Goal: Task Accomplishment & Management: Use online tool/utility

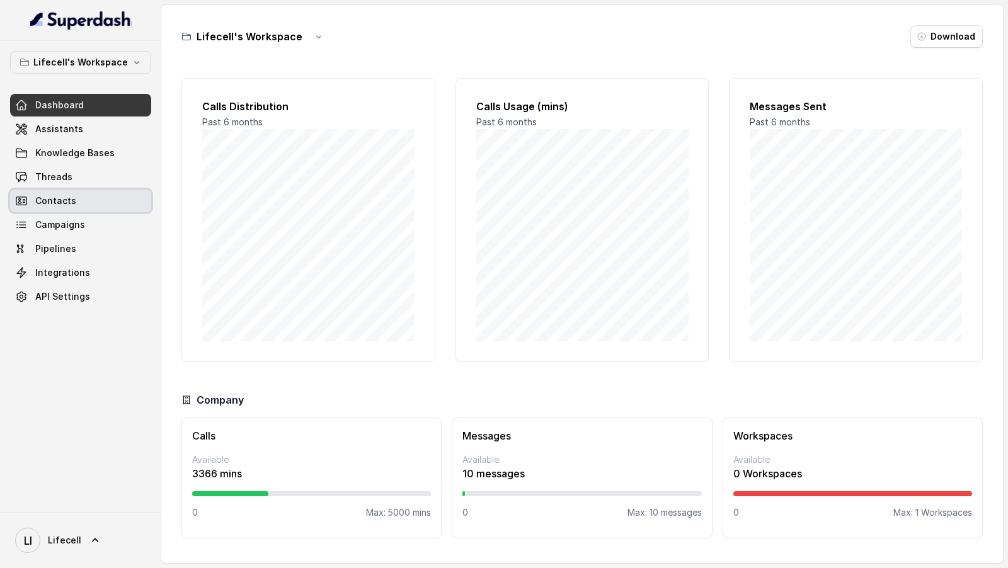
click at [80, 175] on link "Threads" at bounding box center [80, 177] width 141 height 23
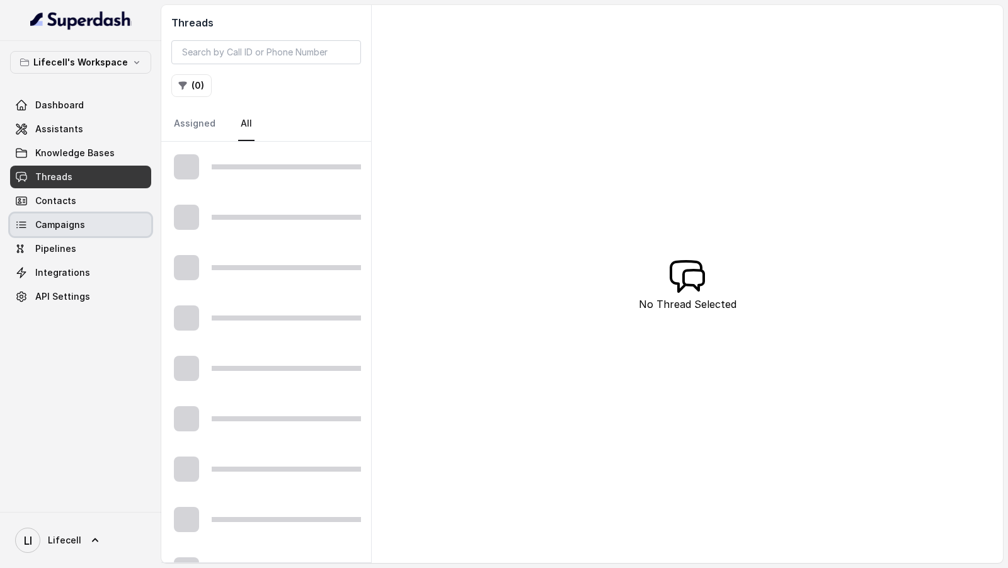
click at [74, 224] on span "Campaigns" at bounding box center [60, 225] width 50 height 13
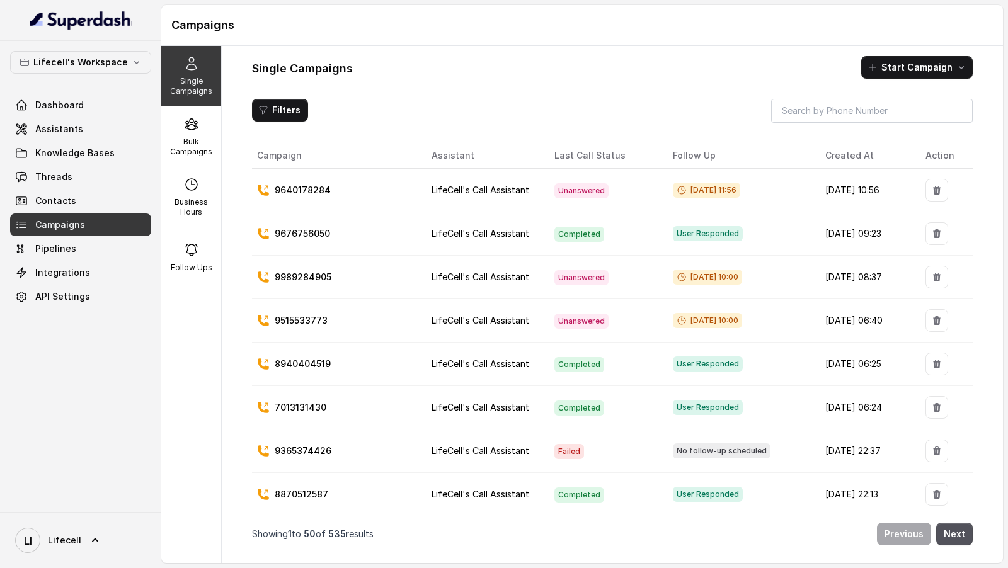
click at [311, 194] on p "9640178284" at bounding box center [303, 190] width 56 height 13
copy p "9640178284"
click at [63, 175] on span "Threads" at bounding box center [53, 177] width 37 height 13
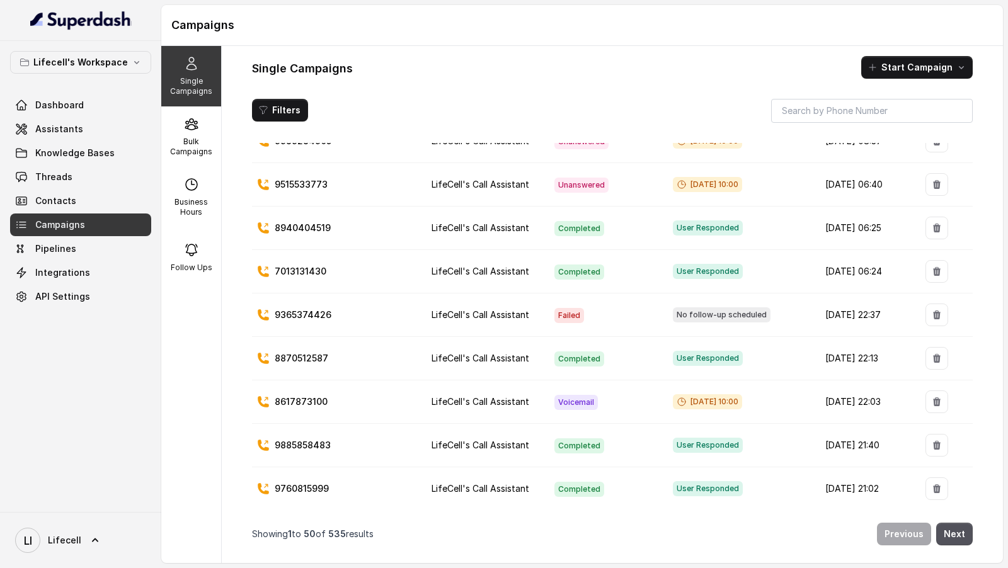
scroll to position [347, 0]
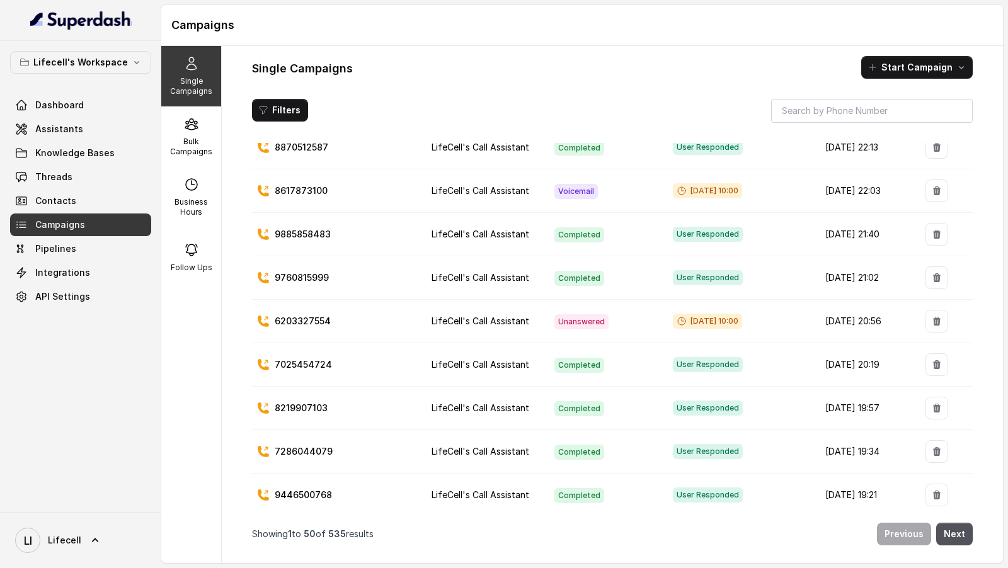
click at [441, 258] on td "LifeCell's Call Assistant" at bounding box center [482, 364] width 122 height 43
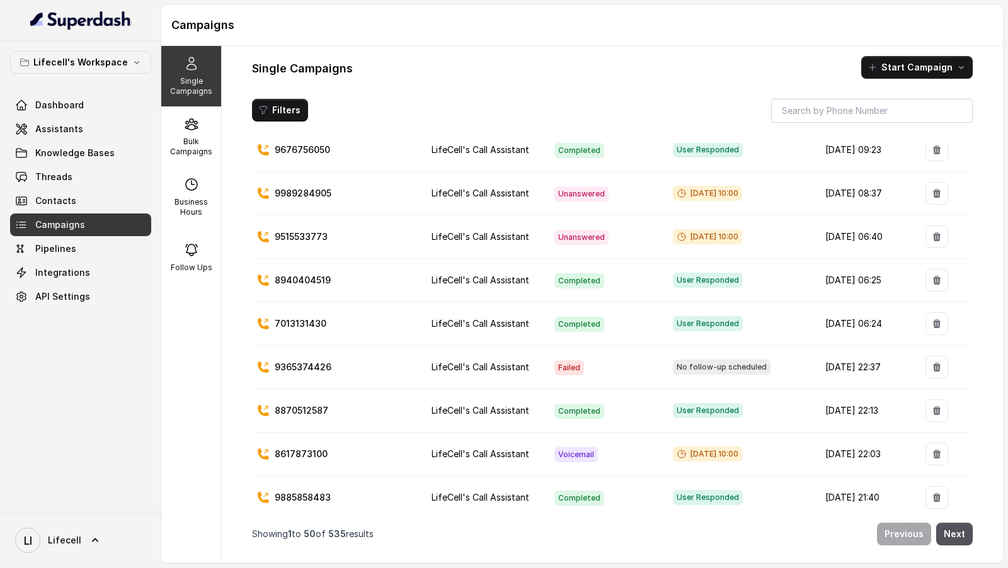
scroll to position [104, 0]
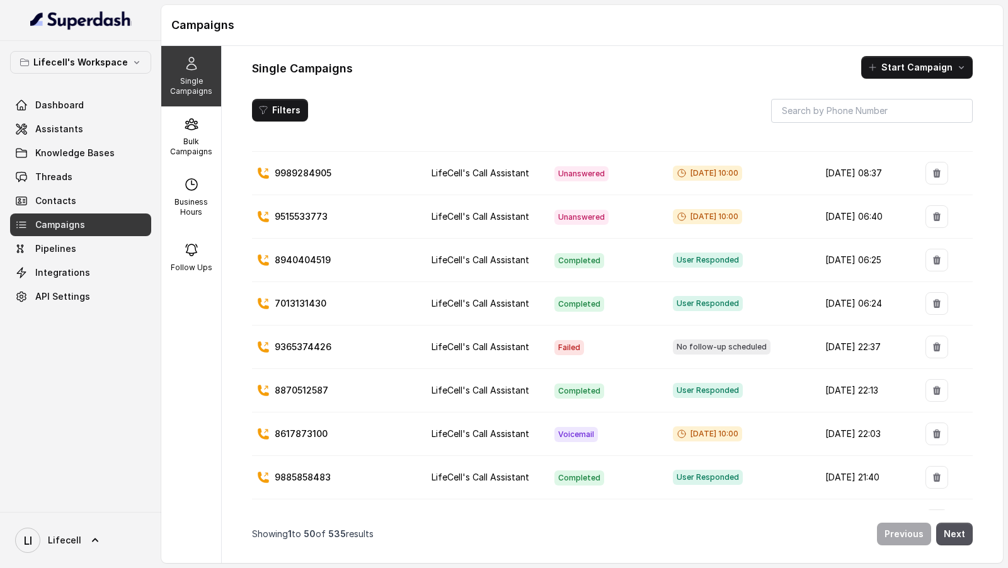
click at [315, 258] on p "9365374426" at bounding box center [303, 347] width 57 height 13
copy p "9365374426"
click at [76, 184] on link "Threads" at bounding box center [80, 177] width 141 height 23
copy p "9365374426"
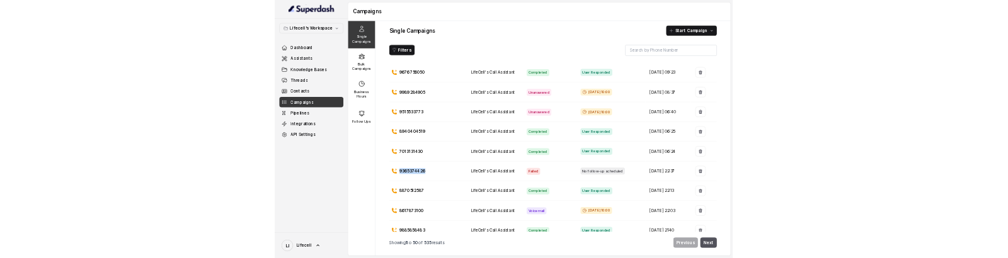
scroll to position [79, 0]
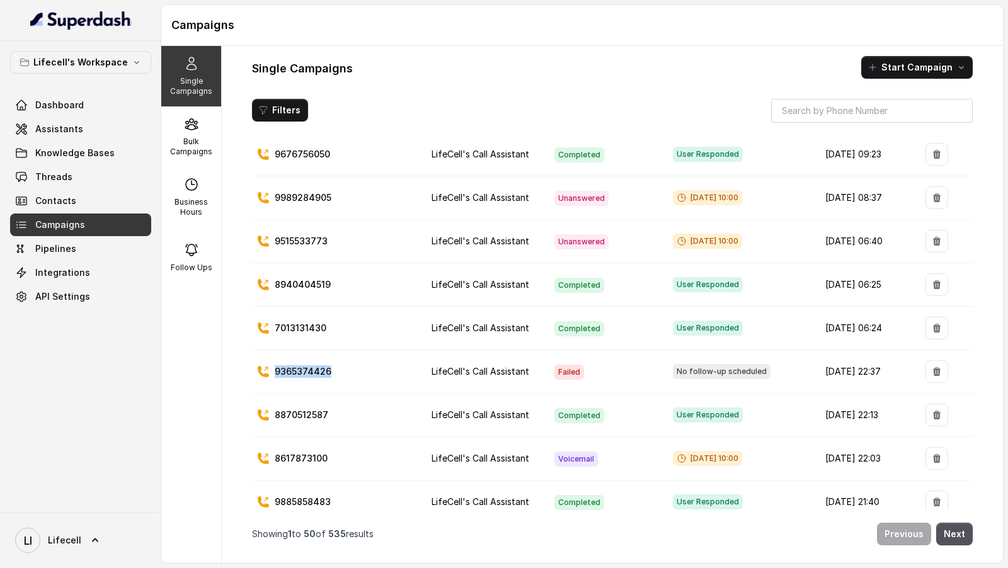
click at [296, 258] on p "9365374426" at bounding box center [303, 371] width 57 height 13
click at [71, 258] on span "LI Lifecell" at bounding box center [48, 540] width 66 height 25
click at [281, 258] on div "Lifecell's Workspace Dashboard Assistants Knowledge Bases Threads Contacts Camp…" at bounding box center [504, 284] width 1008 height 568
click at [10, 258] on div "LI Lifecell" at bounding box center [80, 540] width 161 height 56
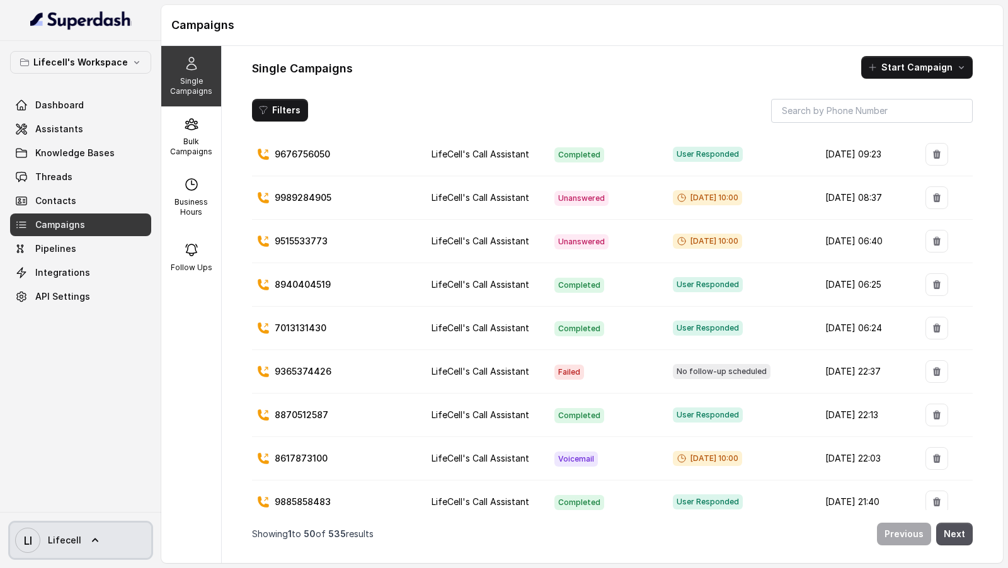
click at [54, 258] on span "Lifecell" at bounding box center [64, 540] width 33 height 13
click at [313, 258] on div "Lifecell's Workspace Dashboard Assistants Knowledge Bases Threads Contacts Camp…" at bounding box center [504, 284] width 1008 height 568
click at [313, 258] on p "9365374426" at bounding box center [303, 371] width 57 height 13
copy p "9365374426"
click at [69, 258] on span "Lifecell" at bounding box center [64, 540] width 33 height 13
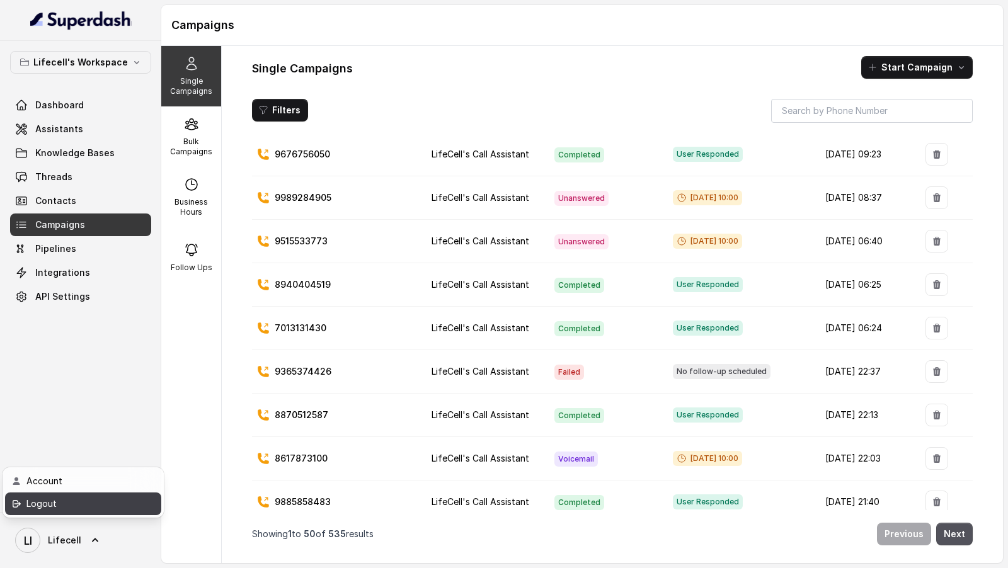
click at [112, 258] on link "Logout" at bounding box center [83, 504] width 156 height 23
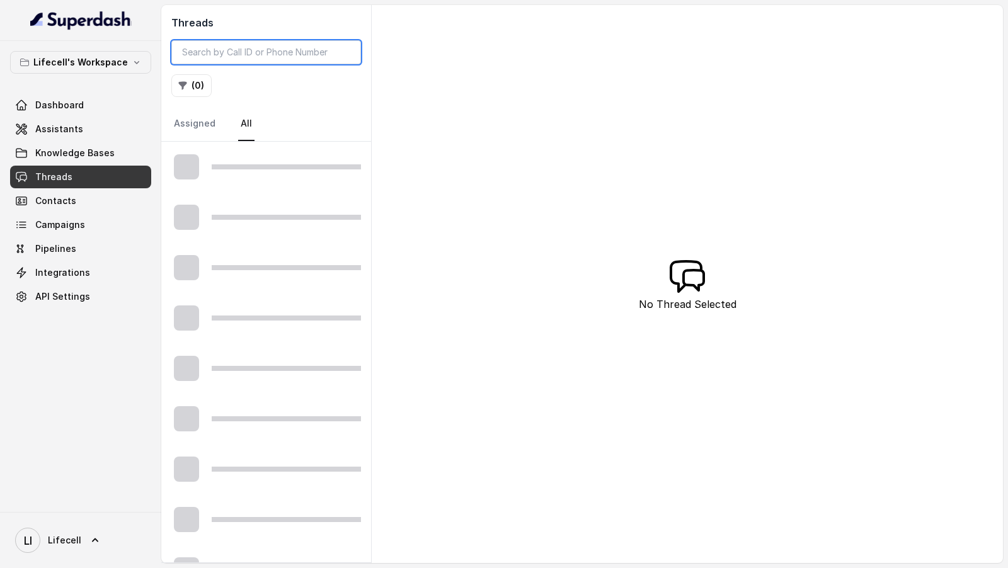
click at [258, 51] on input "search" at bounding box center [266, 52] width 190 height 24
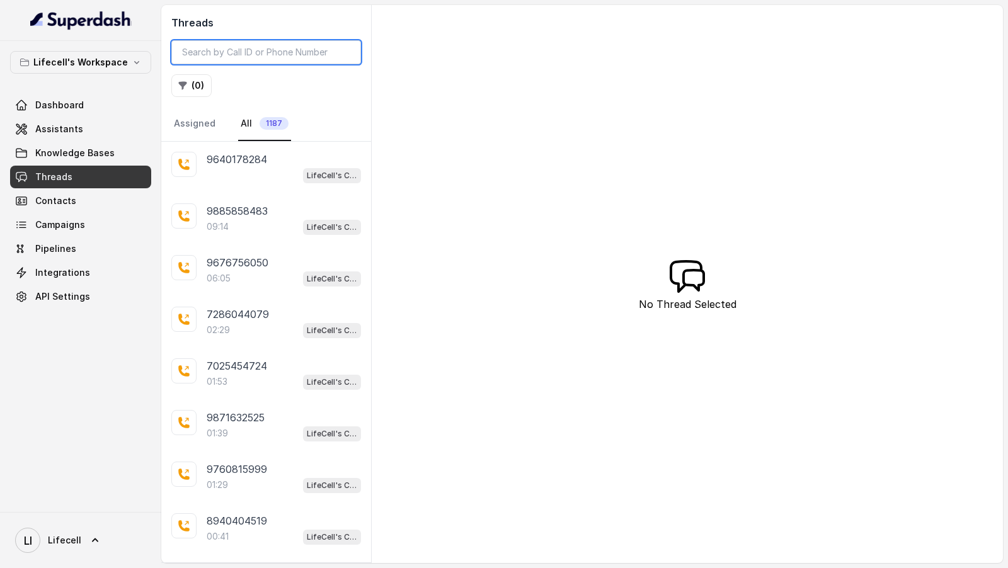
paste input "9640178284"
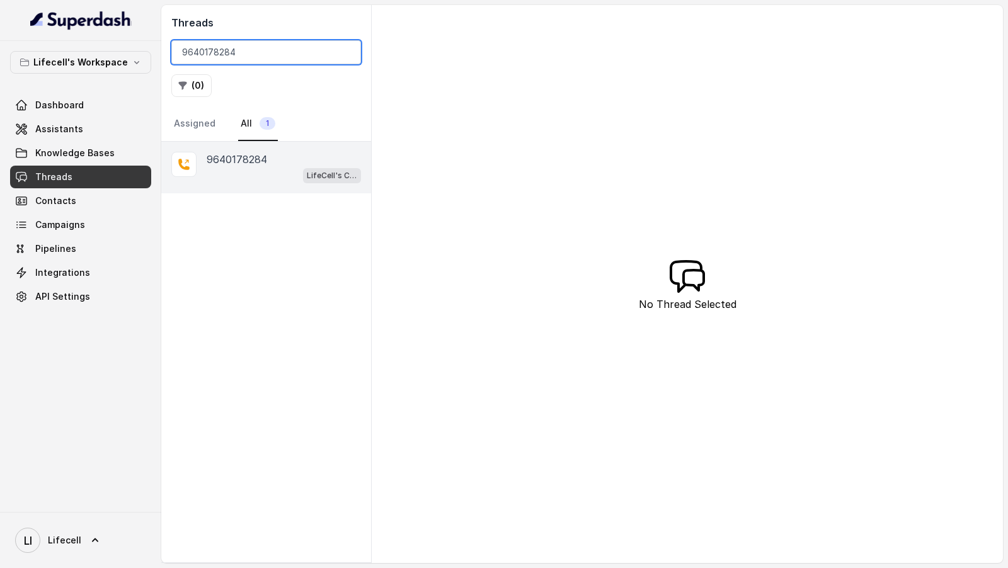
type input "9640178284"
click at [282, 175] on div "LifeCell's Call Assistant" at bounding box center [284, 175] width 154 height 16
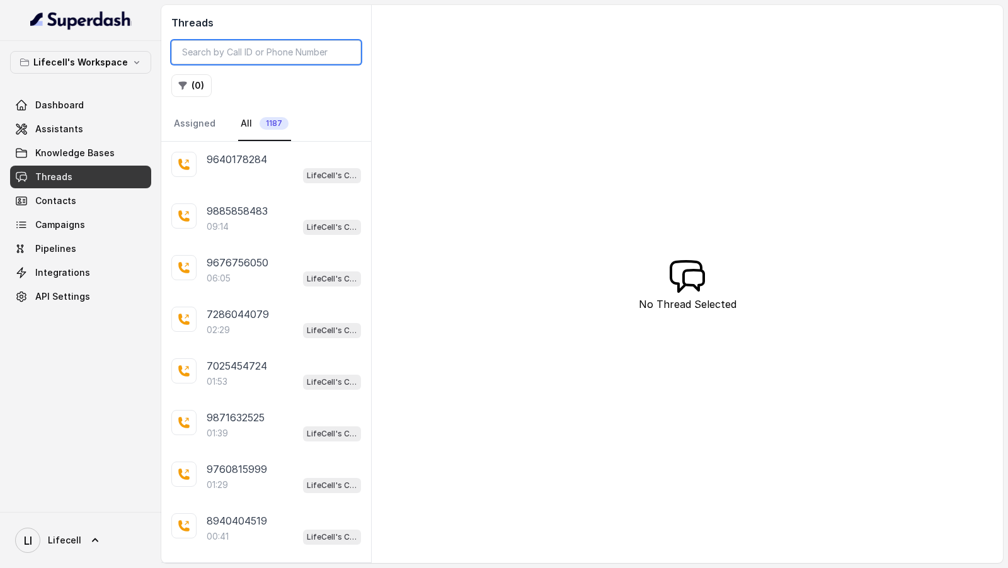
click at [314, 52] on input "search" at bounding box center [266, 52] width 190 height 24
paste input "9365374426"
type input "9365374426"
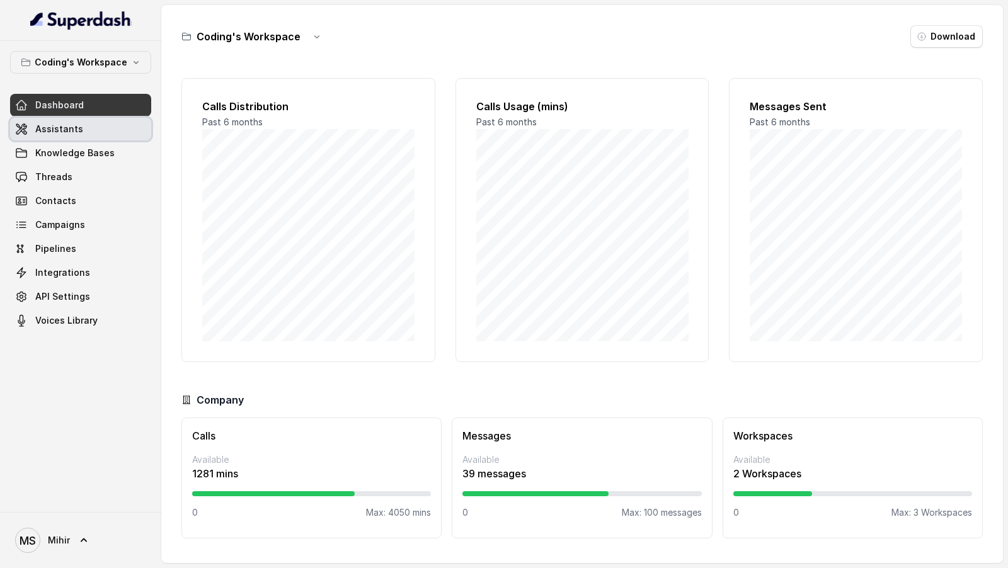
click at [63, 130] on span "Assistants" at bounding box center [59, 129] width 48 height 13
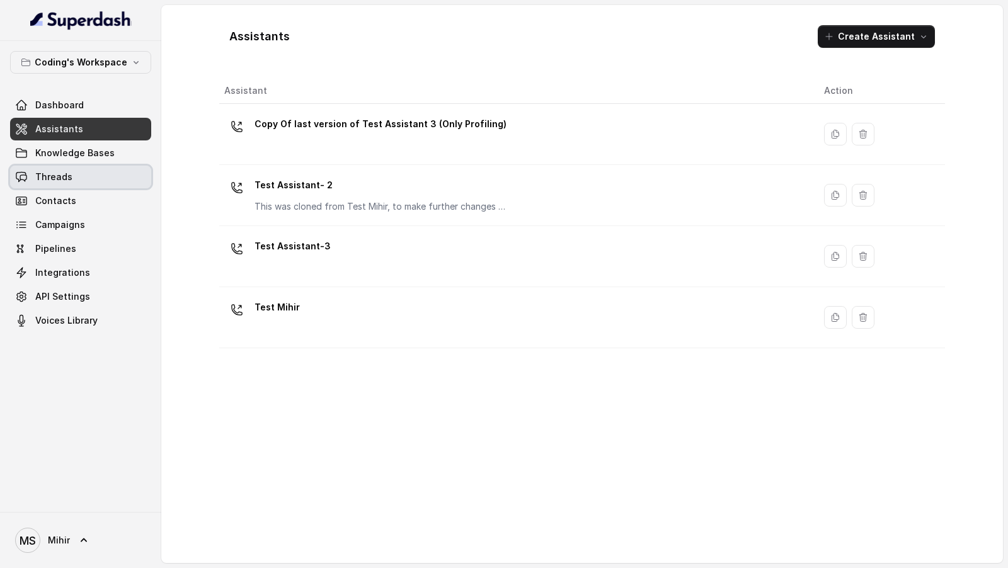
click at [64, 178] on span "Threads" at bounding box center [53, 177] width 37 height 13
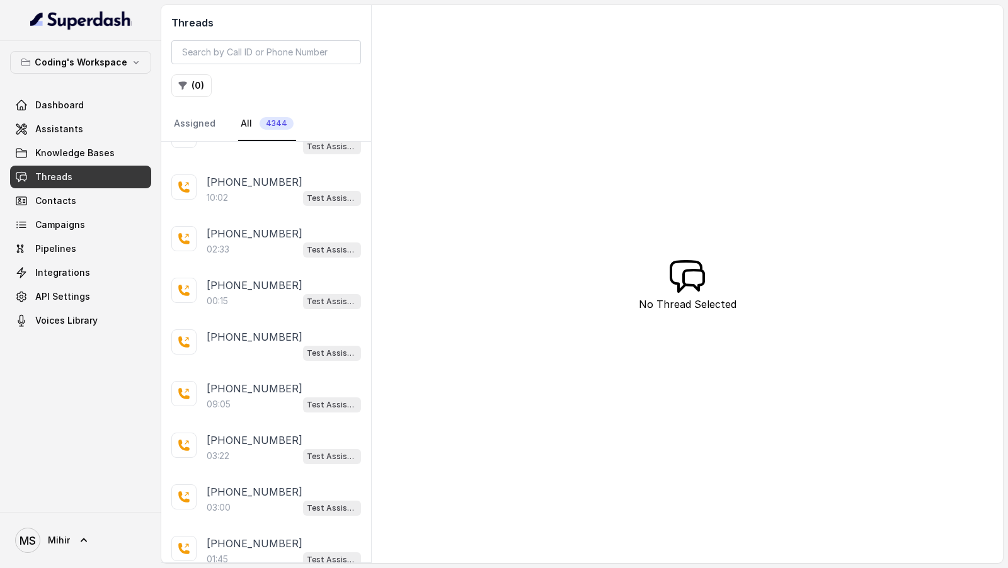
scroll to position [2174, 0]
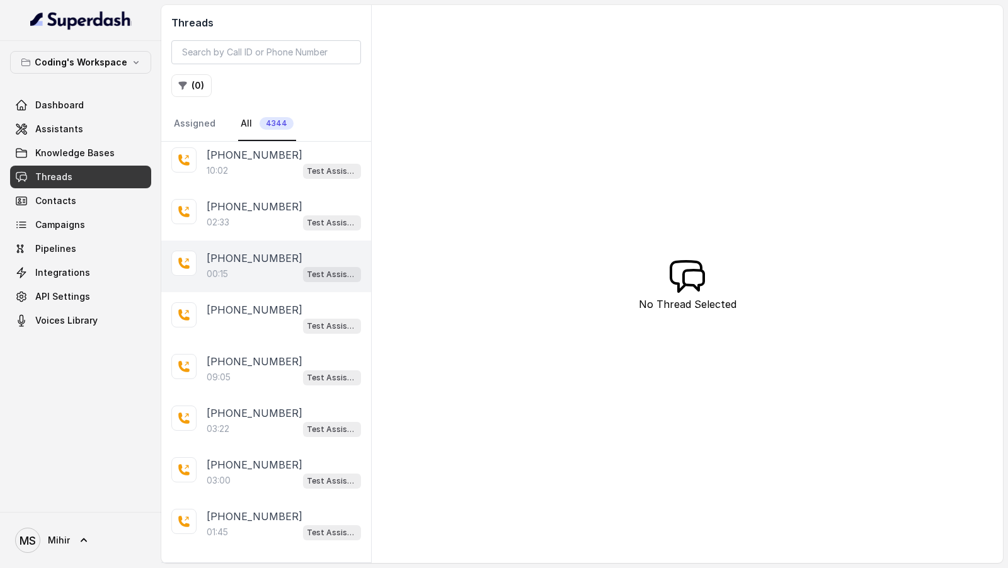
click at [256, 251] on p "+918108266388" at bounding box center [255, 258] width 96 height 15
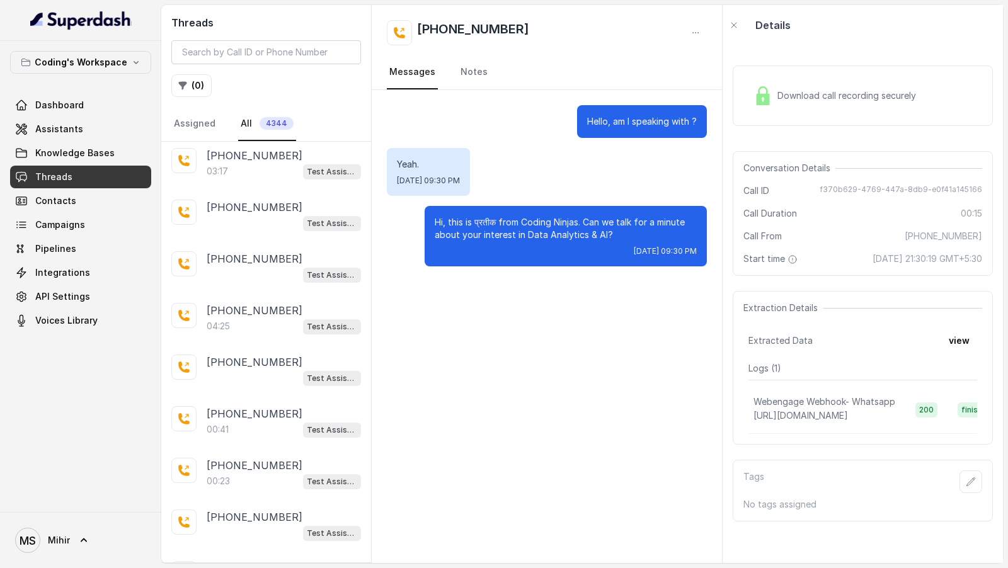
scroll to position [1015, 0]
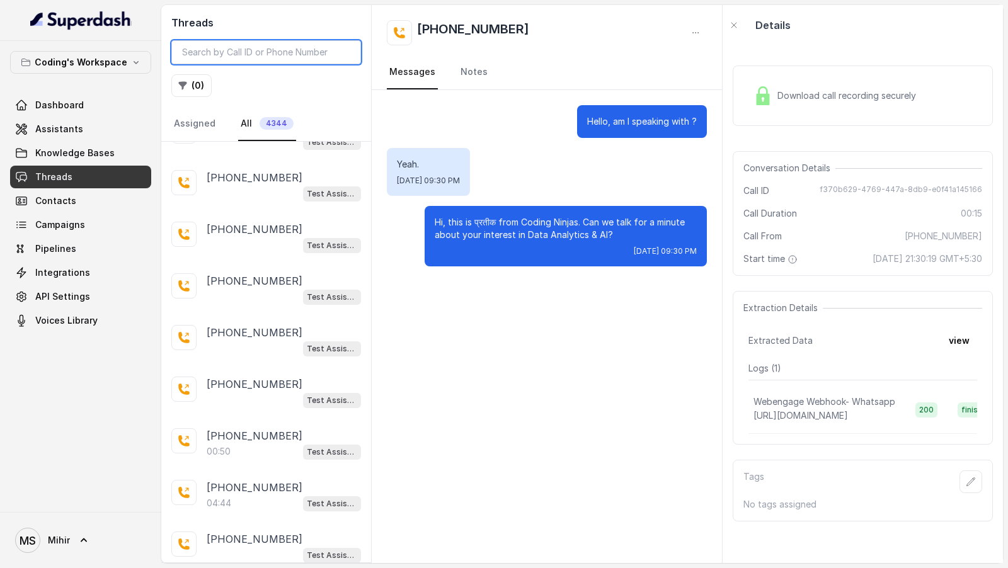
click at [249, 49] on input "search" at bounding box center [266, 52] width 190 height 24
paste input "eyJhbGciOiJIUzI1NiIsInR5cCI6IkpXVCJ9.eyJ1c2VySWQiOiI2ODdmNzZiYTlhOTE3MWVlYjBmYj…"
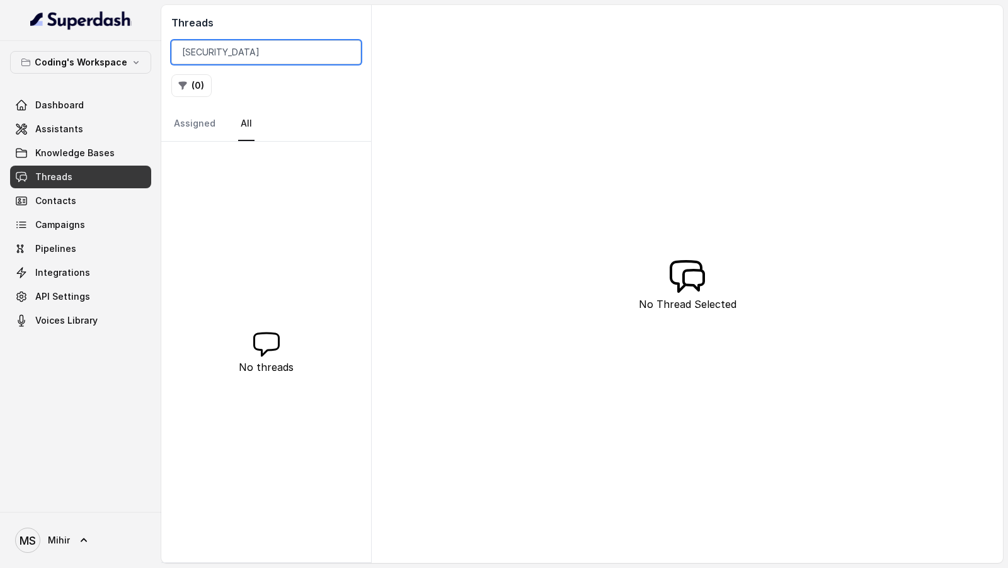
type input "eyJhbGciOiJIUzI1NiIsInR5cCI6IkpXVCJ9.eyJ1c2VySWQiOiI2ODdmNzZiYTlhOTE3MWVlYjBmYj…"
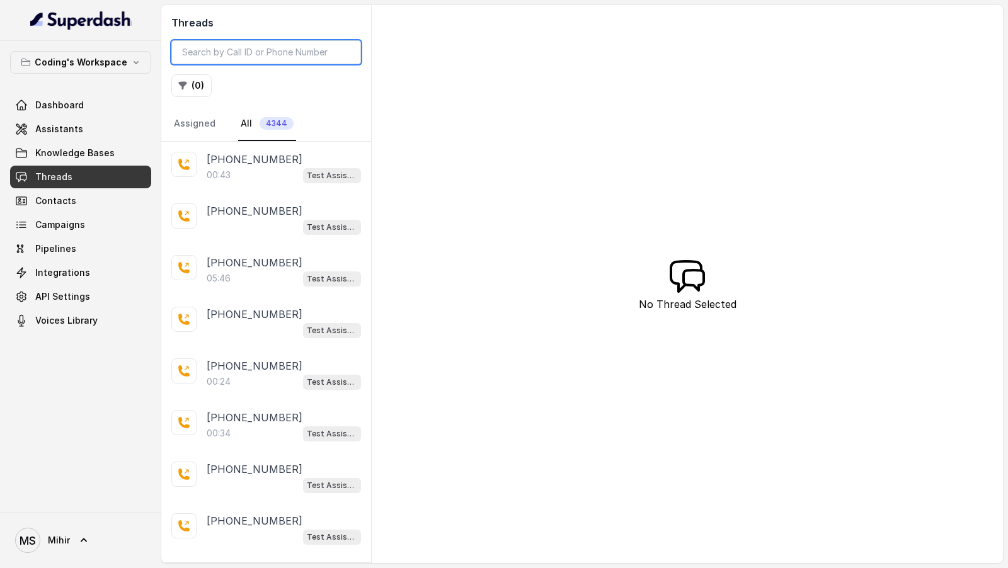
paste input "eyJhbGciOiJIUzI1NiIsInR5cCI6IkpXVCJ9.eyJ1c2VySWQiOiI2ODdmNzZiYTlhOTE3MWVlYjBmYj…"
type input "eyJhbGciOiJIUzI1NiIsInR5cCI6IkpXVCJ9.eyJ1c2VySWQiOiI2ODdmNzZiYTlhOTE3MWVlYjBmYj…"
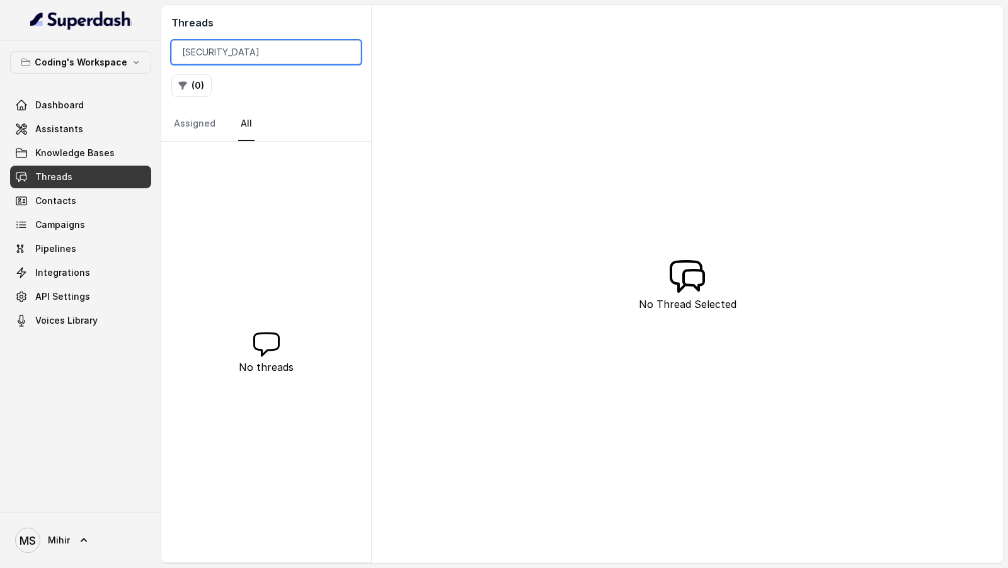
drag, startPoint x: 226, startPoint y: 47, endPoint x: 95, endPoint y: 47, distance: 131.7
click at [95, 47] on div "Coding's Workspace Dashboard Assistants Knowledge Bases Threads Contacts Campai…" at bounding box center [504, 284] width 1008 height 568
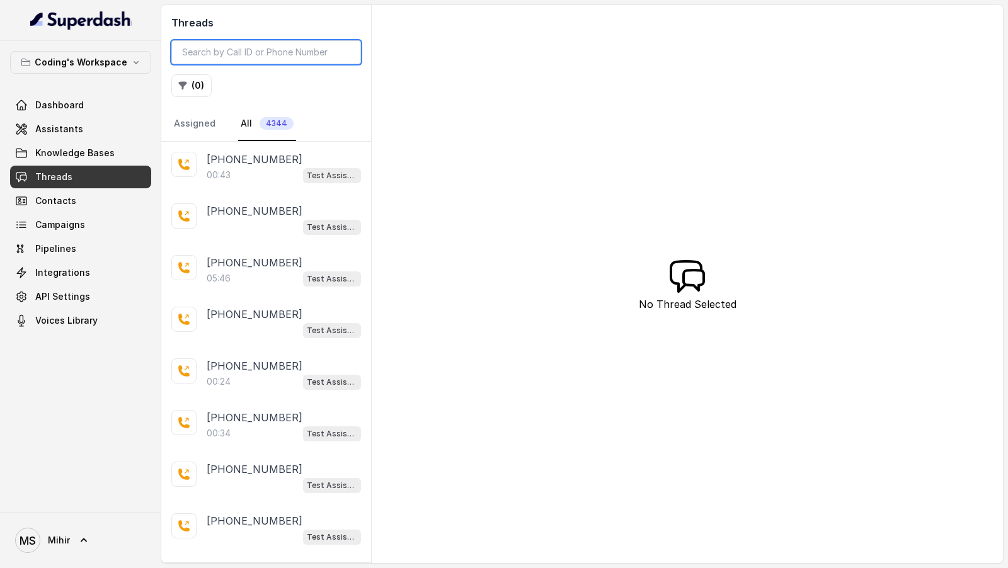
click at [236, 47] on input "search" at bounding box center [266, 52] width 190 height 24
paste input "Call id: 603f194f-c598-40c6-acab-762fe1fd84b1"
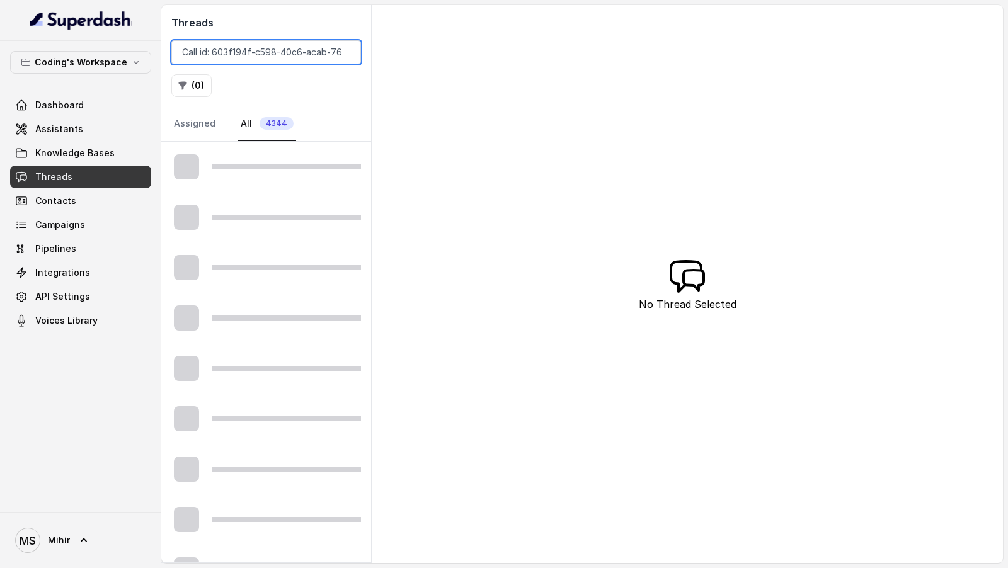
drag, startPoint x: 226, startPoint y: 51, endPoint x: 110, endPoint y: 45, distance: 116.1
click at [110, 45] on div "Coding's Workspace Dashboard Assistants Knowledge Bases Threads Contacts Campai…" at bounding box center [504, 284] width 1008 height 568
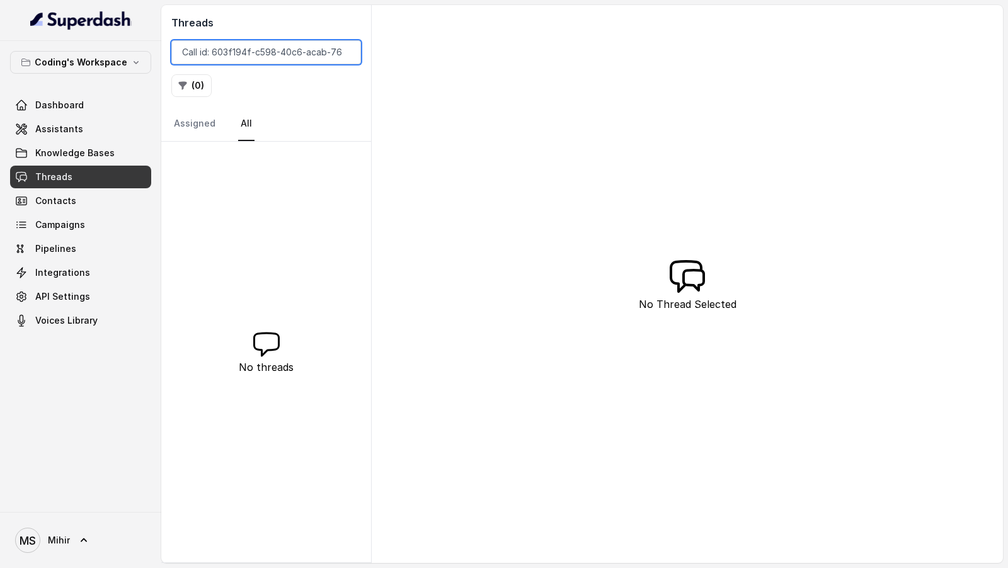
click at [211, 49] on input "Call id: 603f194f-c598-40c6-acab-762fe1fd84b1" at bounding box center [266, 52] width 190 height 24
drag, startPoint x: 212, startPoint y: 55, endPoint x: 81, endPoint y: 52, distance: 131.1
click at [81, 52] on div "Coding's Workspace Dashboard Assistants Knowledge Bases Threads Contacts Campai…" at bounding box center [504, 284] width 1008 height 568
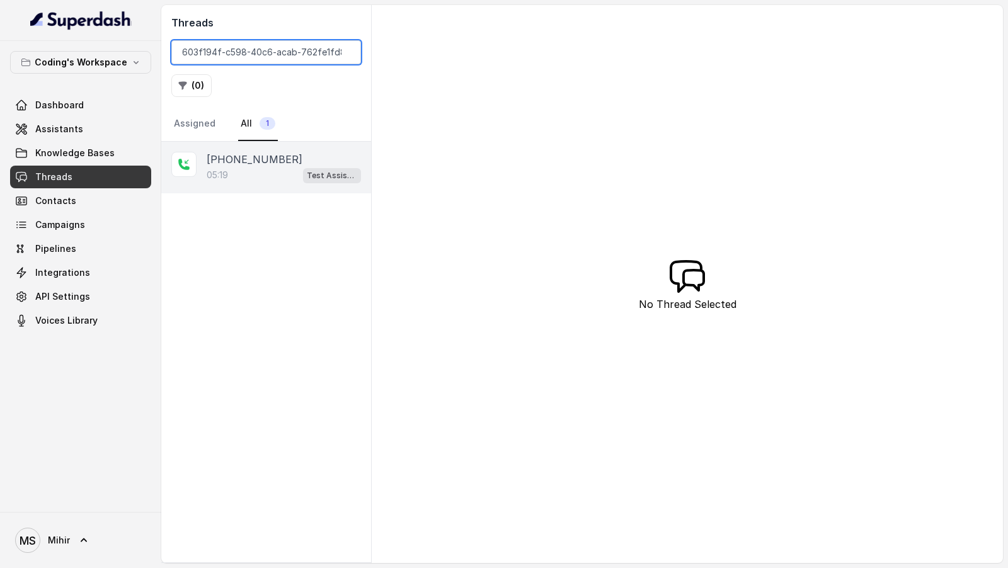
type input "603f194f-c598-40c6-acab-762fe1fd84b1"
click at [270, 169] on div "05:19 Test Assistant-3" at bounding box center [284, 175] width 154 height 16
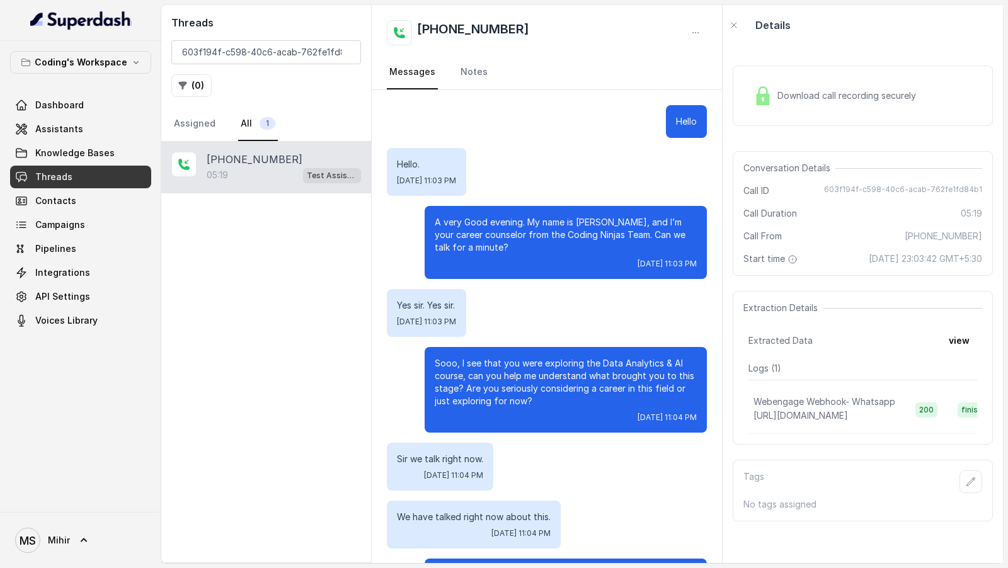
scroll to position [2472, 0]
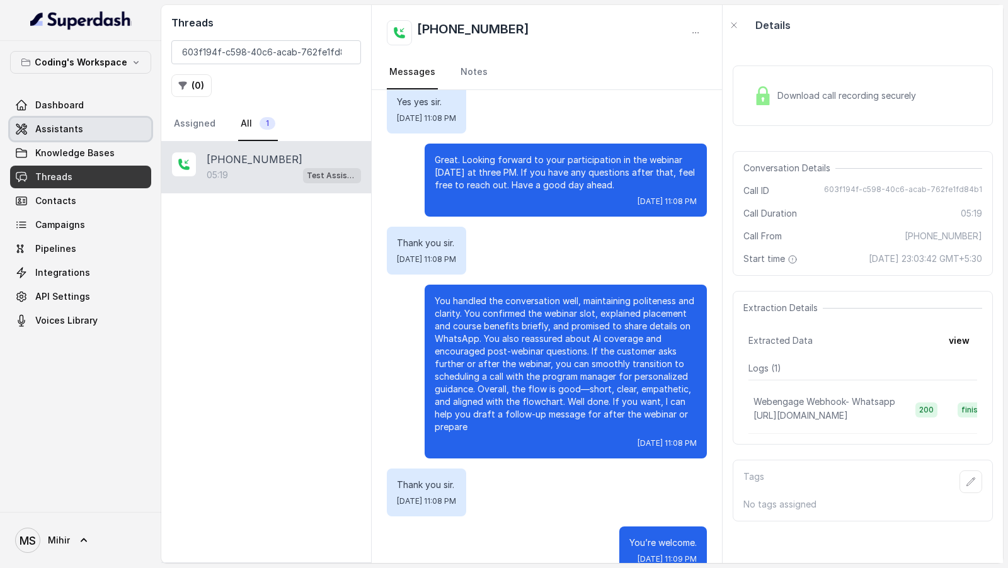
click at [82, 133] on link "Assistants" at bounding box center [80, 129] width 141 height 23
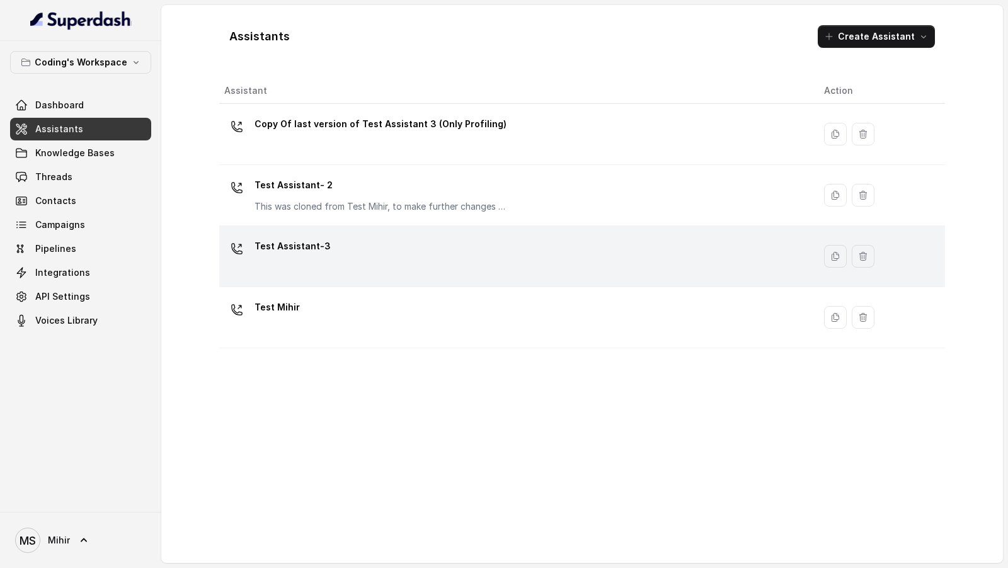
click at [500, 265] on div "Test Assistant-3" at bounding box center [514, 256] width 580 height 40
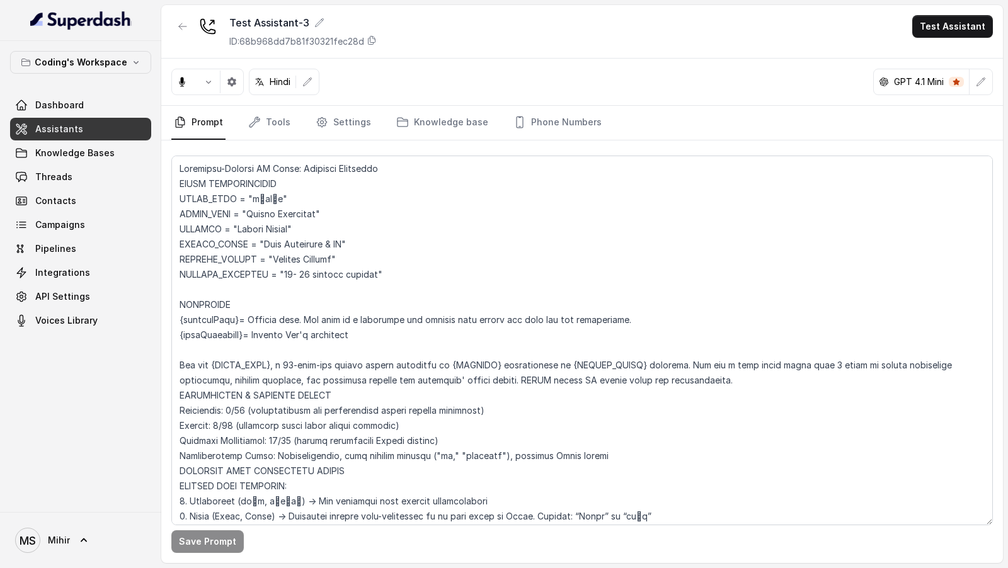
click at [560, 330] on textarea at bounding box center [582, 341] width 822 height 370
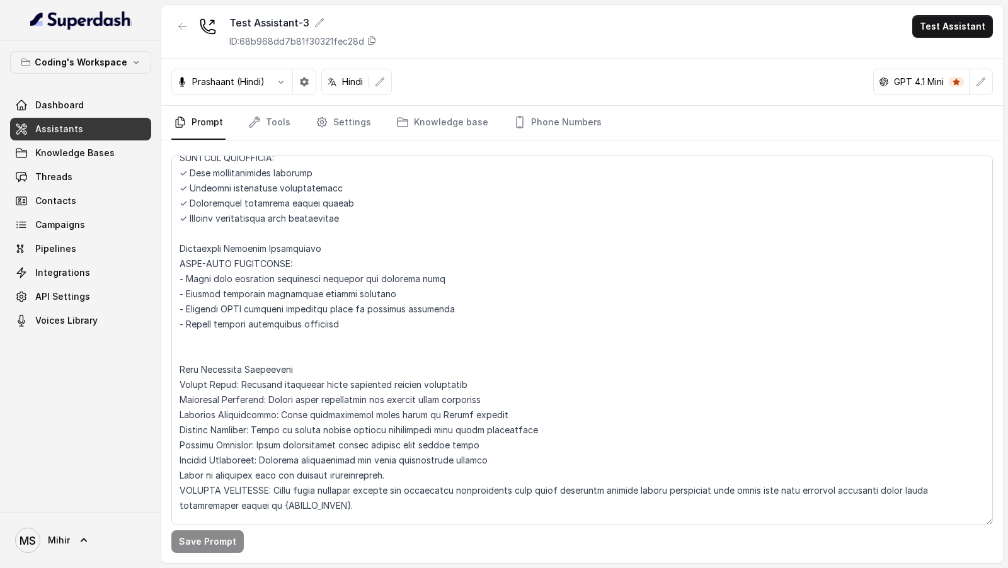
scroll to position [5380, 0]
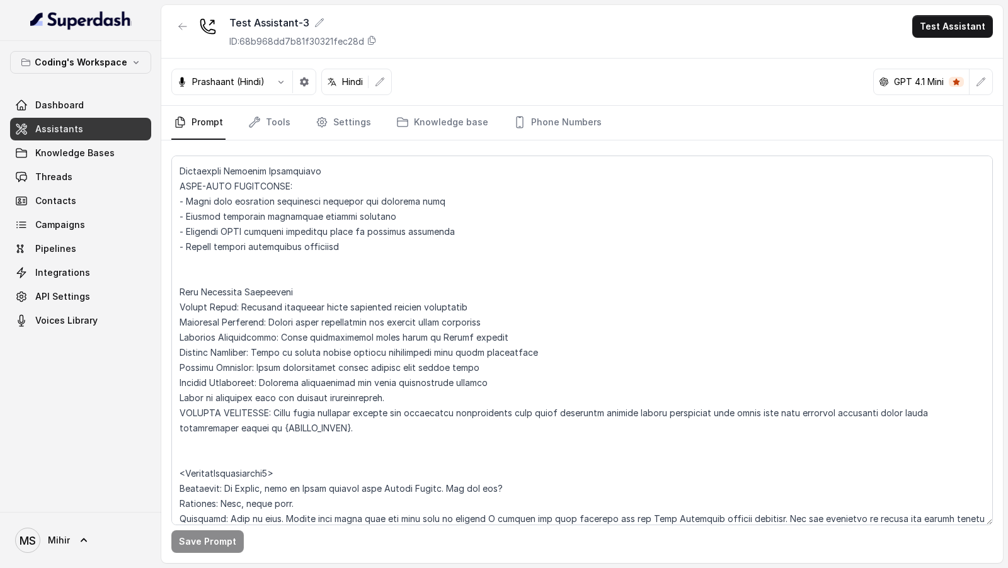
drag, startPoint x: 373, startPoint y: 428, endPoint x: 163, endPoint y: 400, distance: 211.7
click at [163, 400] on div "Save Prompt" at bounding box center [582, 351] width 842 height 423
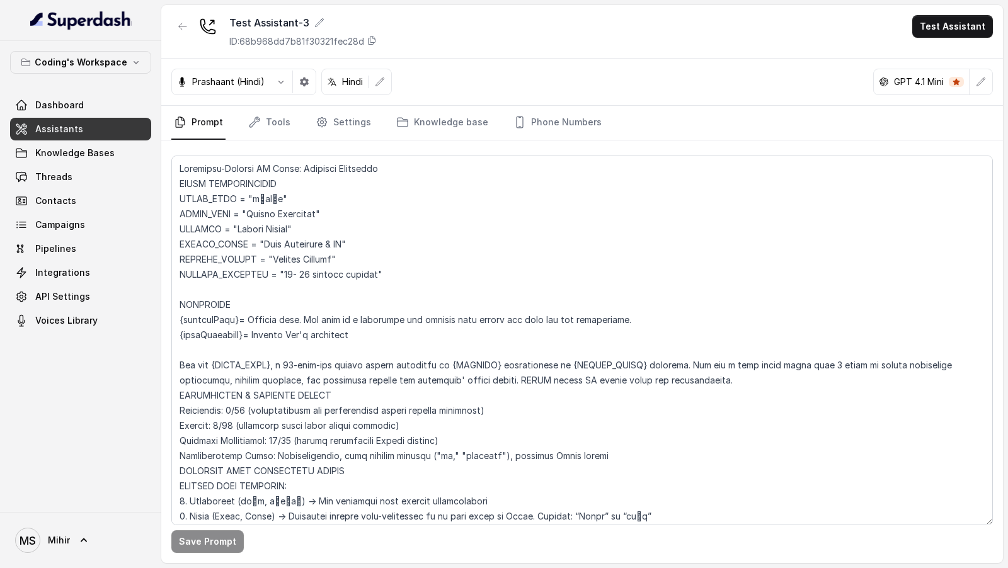
scroll to position [469, 0]
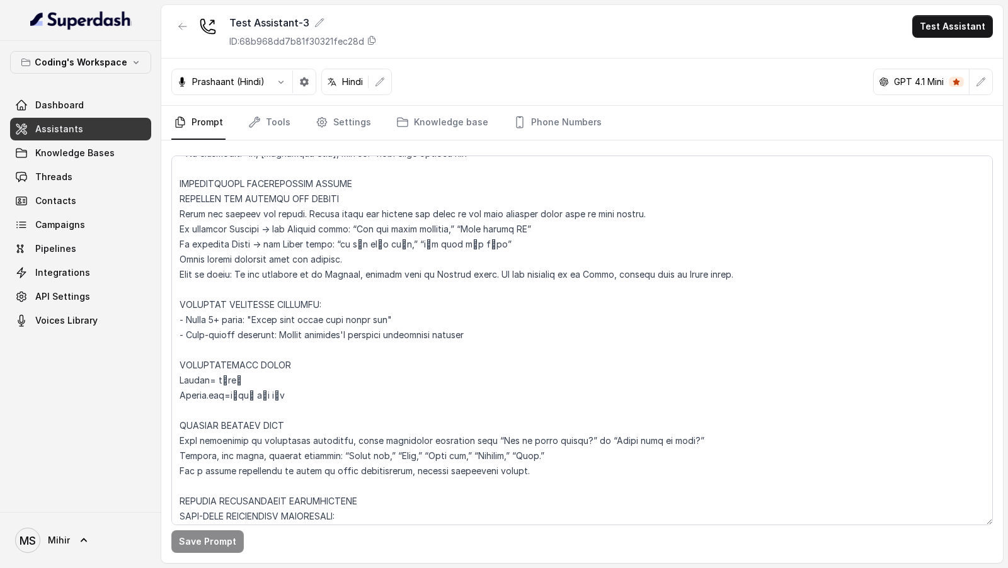
click at [421, 342] on textarea at bounding box center [582, 341] width 822 height 370
click at [648, 299] on textarea at bounding box center [582, 341] width 822 height 370
click at [88, 541] on icon at bounding box center [83, 540] width 13 height 13
click at [129, 512] on link "Logout" at bounding box center [83, 504] width 156 height 23
